Goal: Task Accomplishment & Management: Complete application form

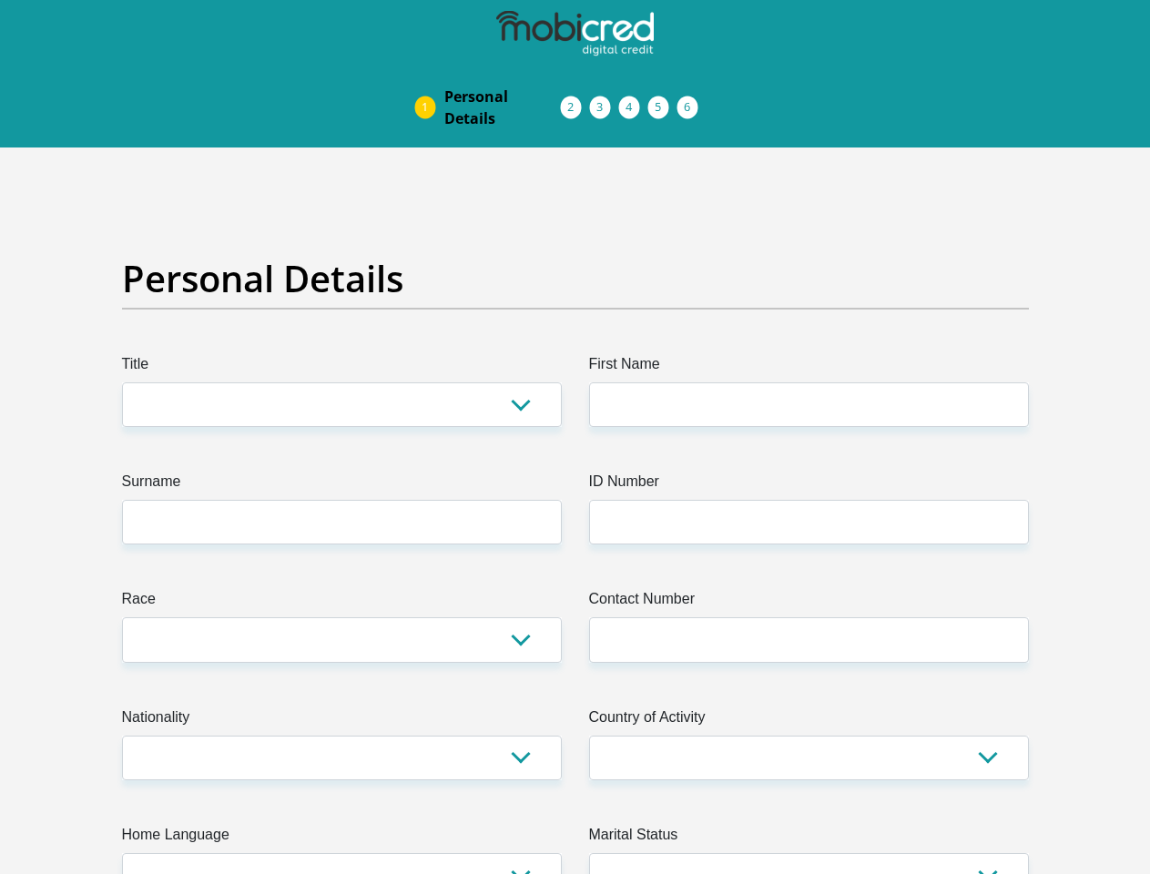
click at [0, 0] on img at bounding box center [0, 0] width 0 height 0
click at [430, 78] on link "Personal Details" at bounding box center [503, 107] width 146 height 58
click at [576, 100] on link "Acceptance of Services" at bounding box center [590, 107] width 29 height 15
click at [0, 0] on span "Documents" at bounding box center [0, 0] width 0 height 0
click at [663, 100] on link "Debicheck Mandate" at bounding box center [648, 107] width 29 height 15
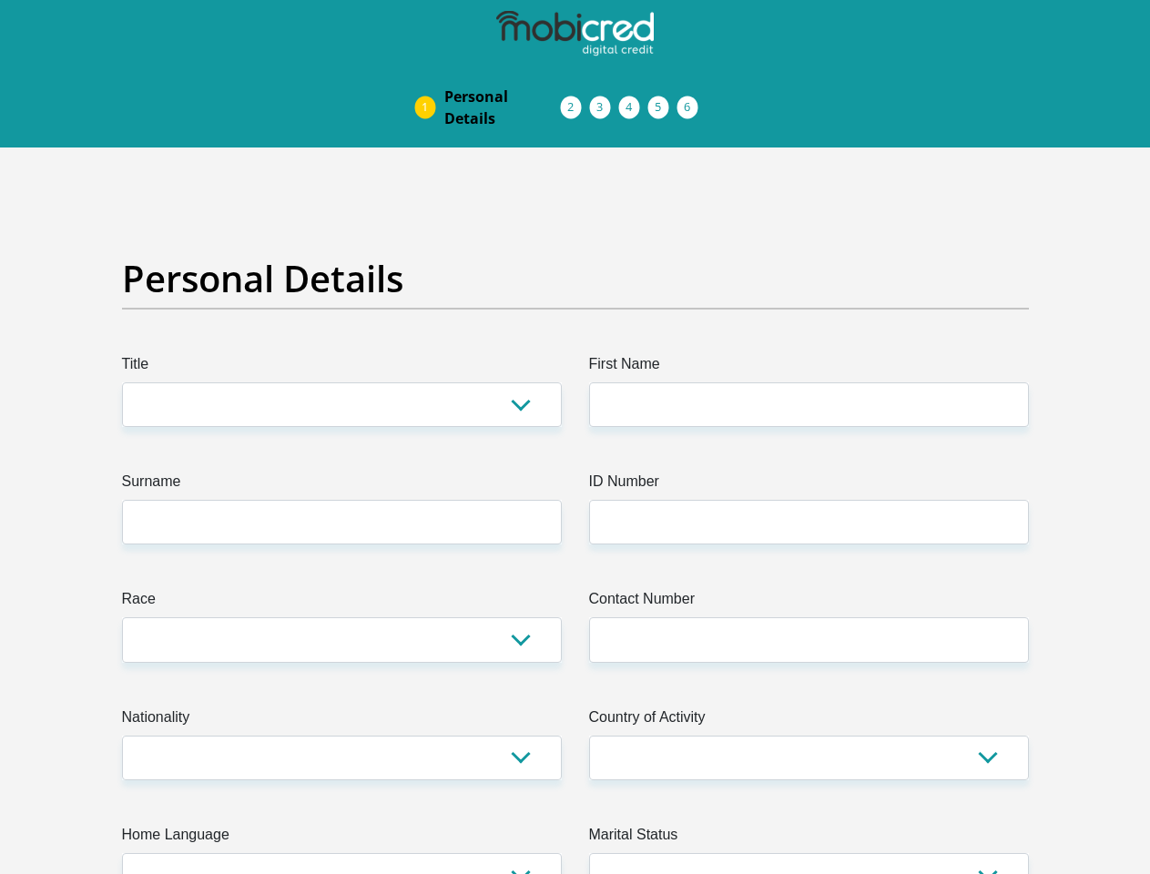
click at [692, 100] on link "Curata Authentication" at bounding box center [677, 107] width 29 height 15
click at [721, 100] on link "Pre Agreement Signoff" at bounding box center [706, 107] width 29 height 15
